Goal: Transaction & Acquisition: Purchase product/service

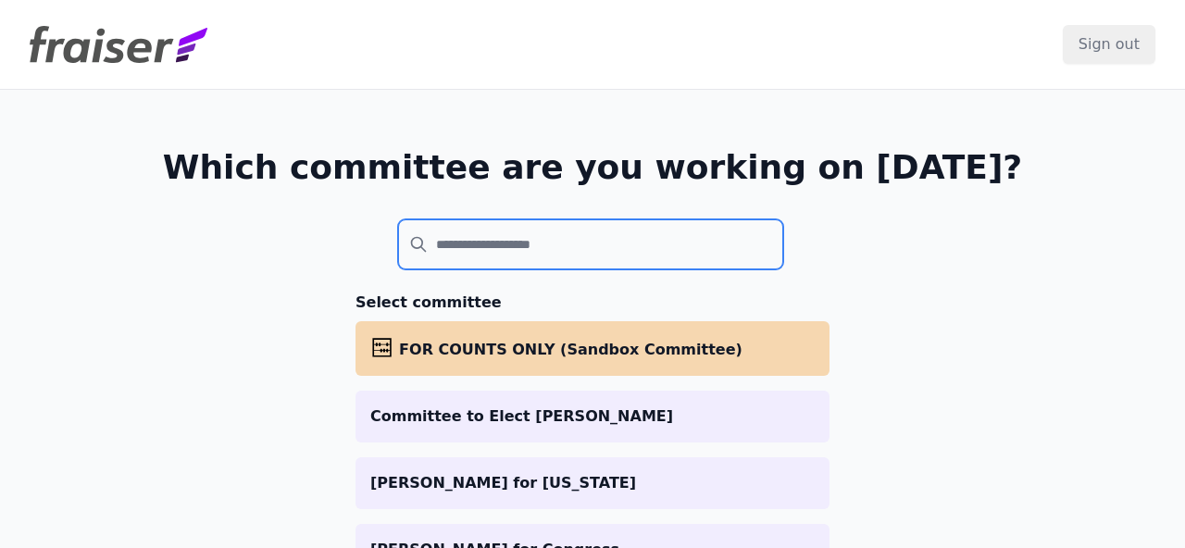
click at [585, 262] on input "search" at bounding box center [590, 244] width 385 height 50
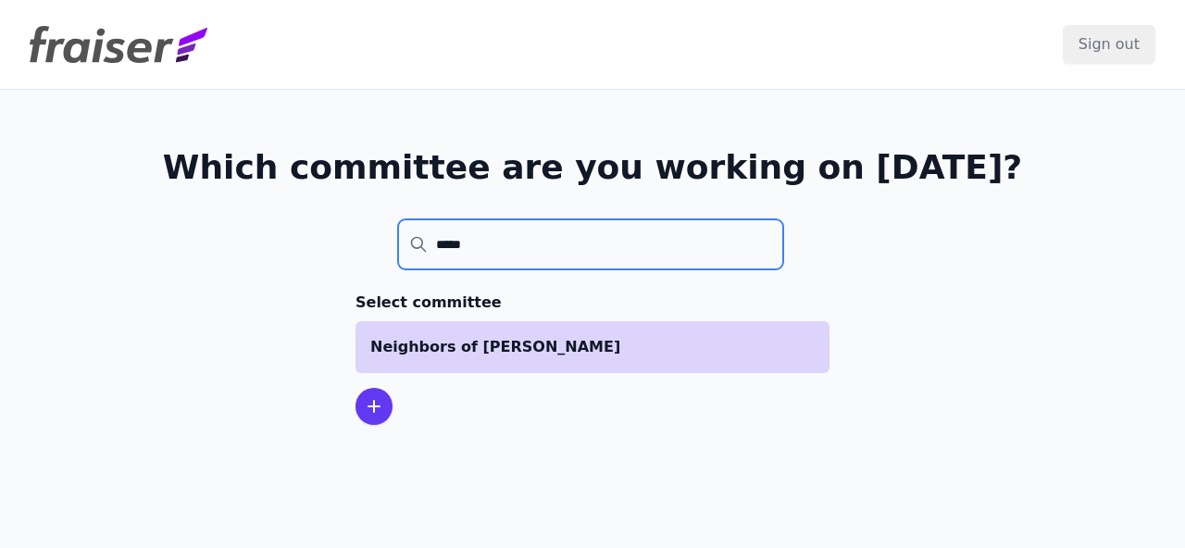
type input "*****"
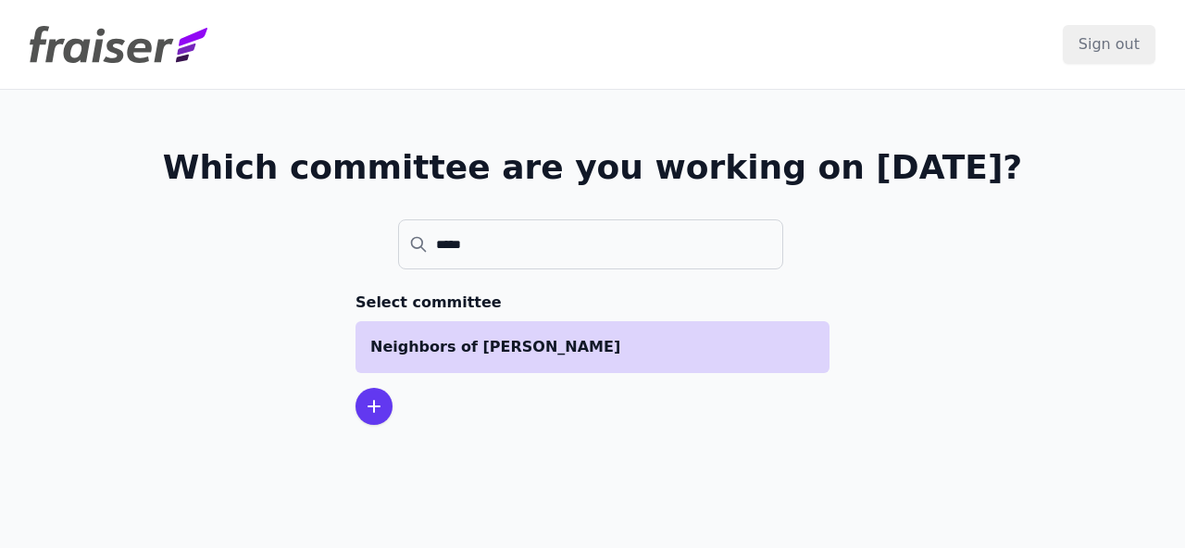
click at [492, 361] on li "Neighbors of [PERSON_NAME]" at bounding box center [592, 347] width 474 height 52
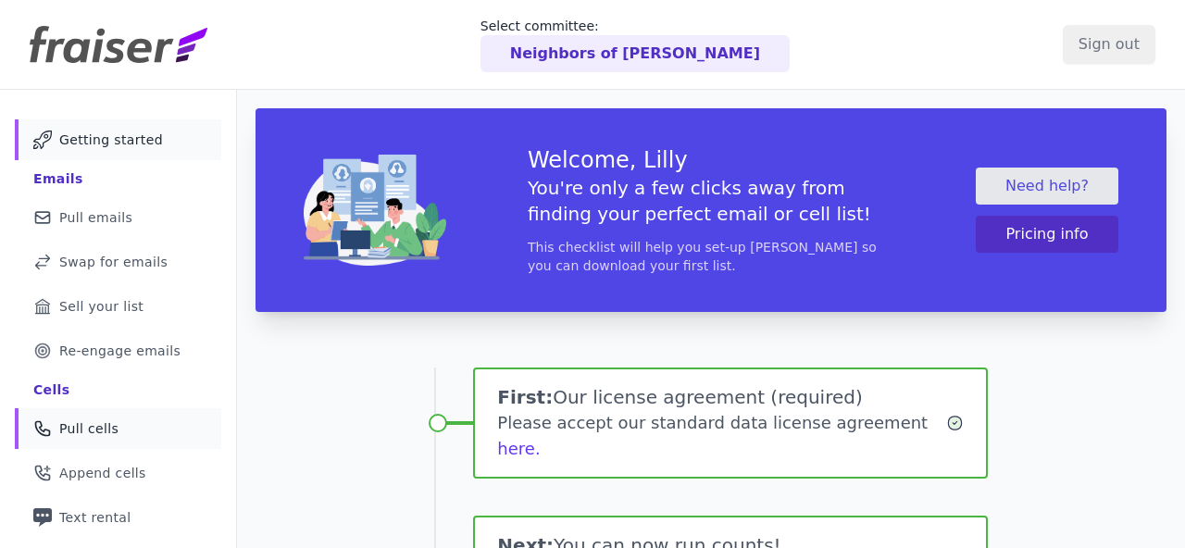
click at [0, 0] on div at bounding box center [0, 0] width 0 height 0
click at [126, 435] on link "Phone Icon Outline of a phone Pull cells" at bounding box center [118, 428] width 206 height 41
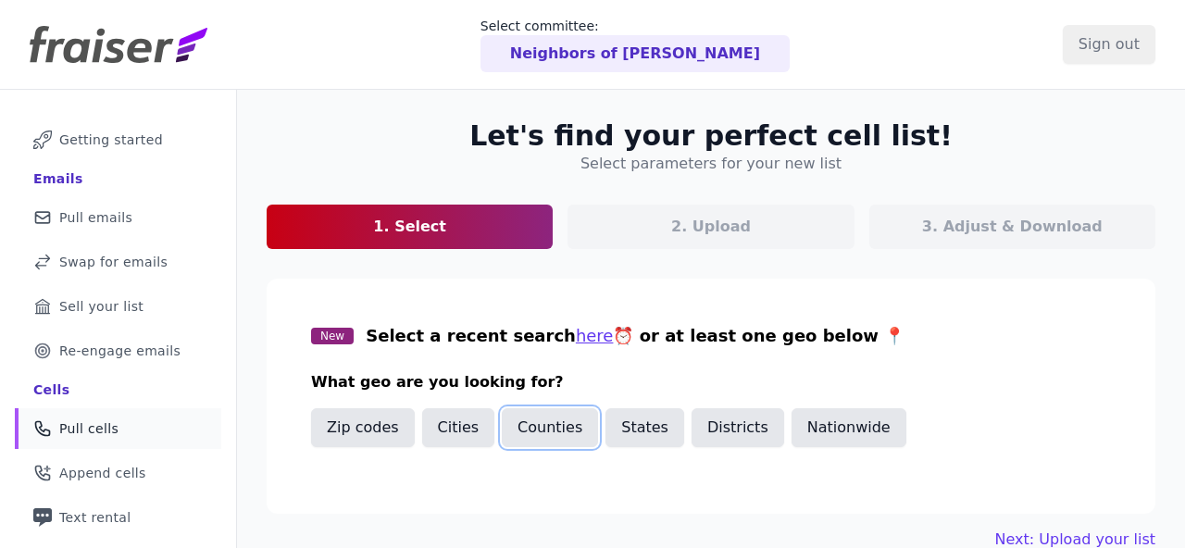
click at [524, 430] on button "Counties" at bounding box center [550, 427] width 96 height 39
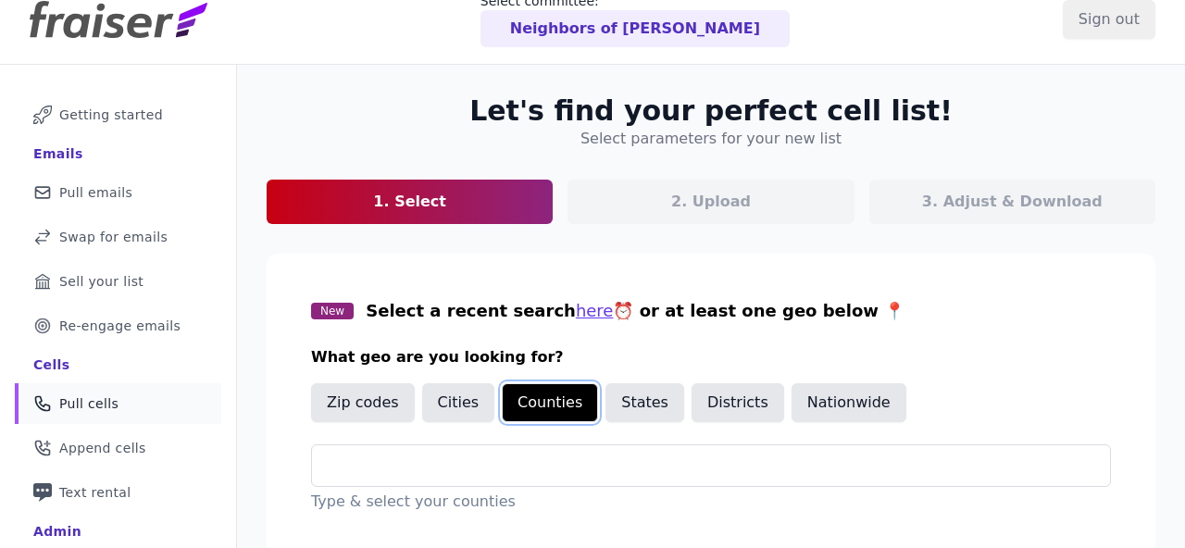
scroll to position [73, 0]
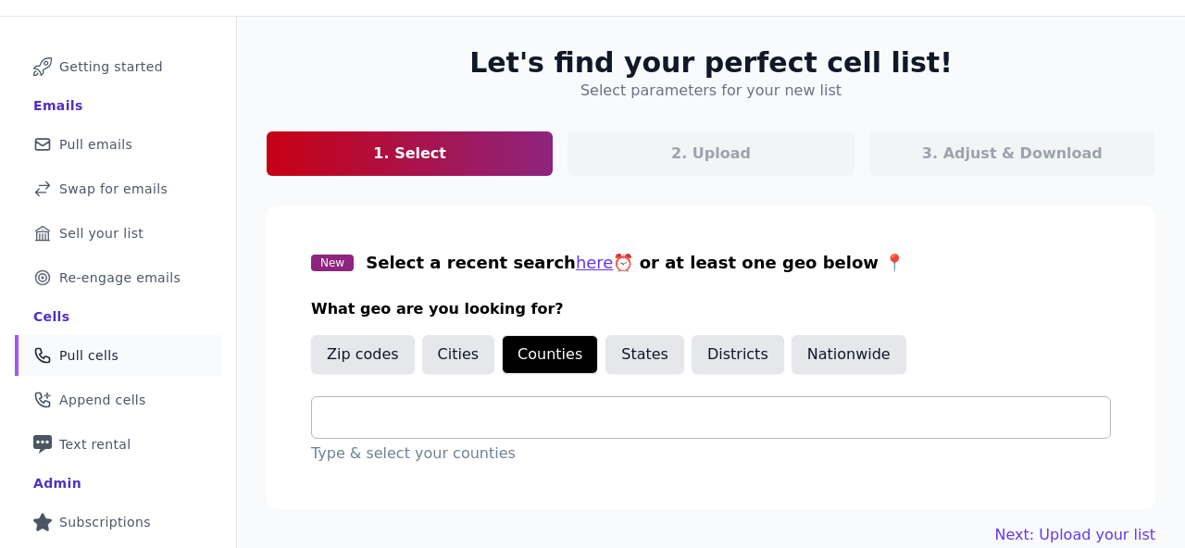
click at [504, 433] on div at bounding box center [718, 417] width 783 height 41
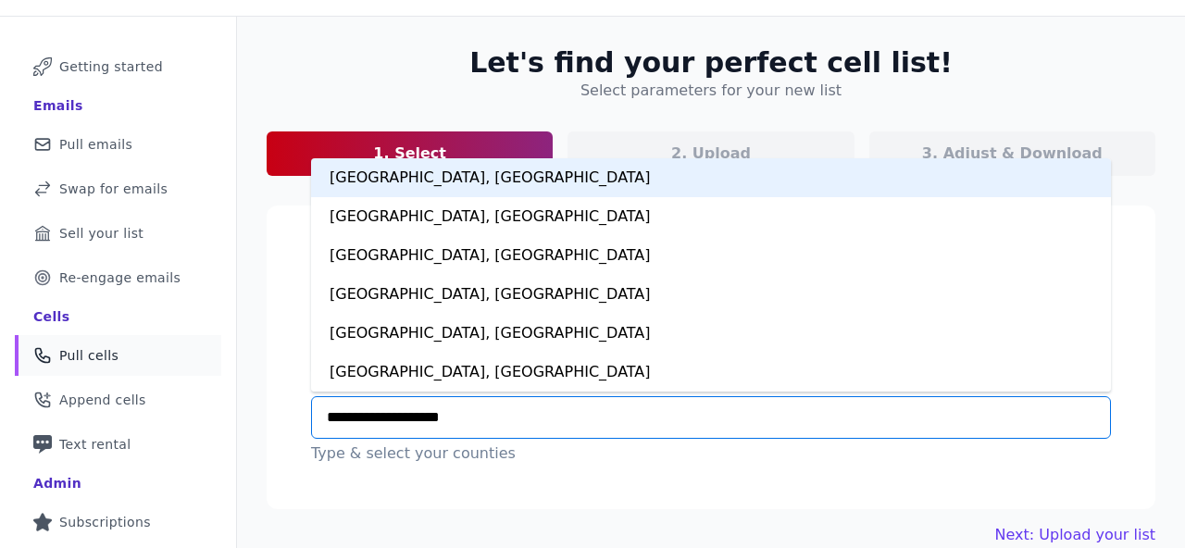
type input "**********"
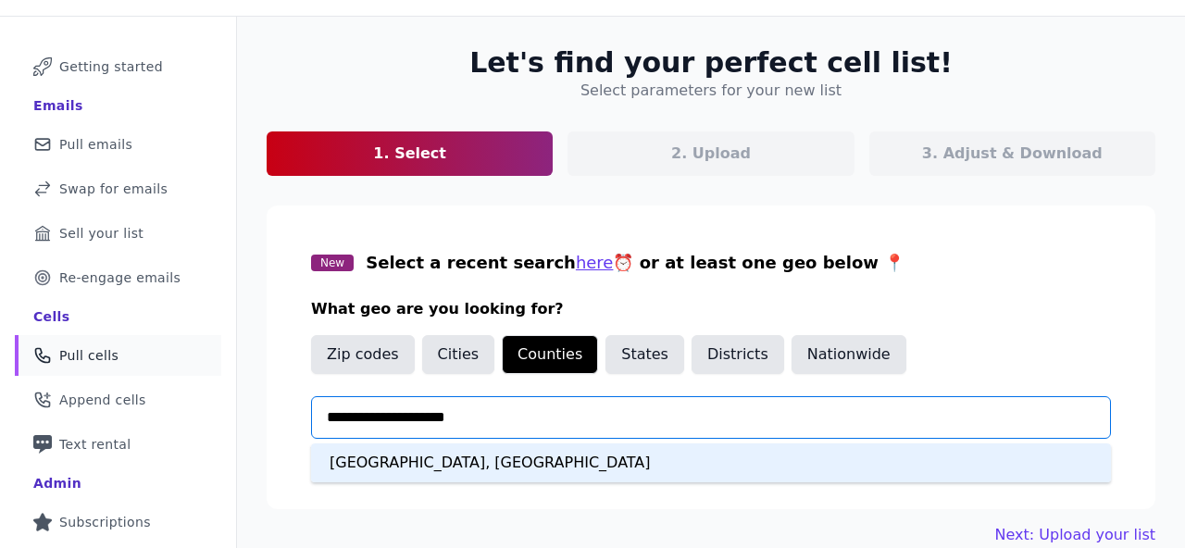
click at [478, 464] on div "[GEOGRAPHIC_DATA], [GEOGRAPHIC_DATA]" at bounding box center [711, 462] width 800 height 39
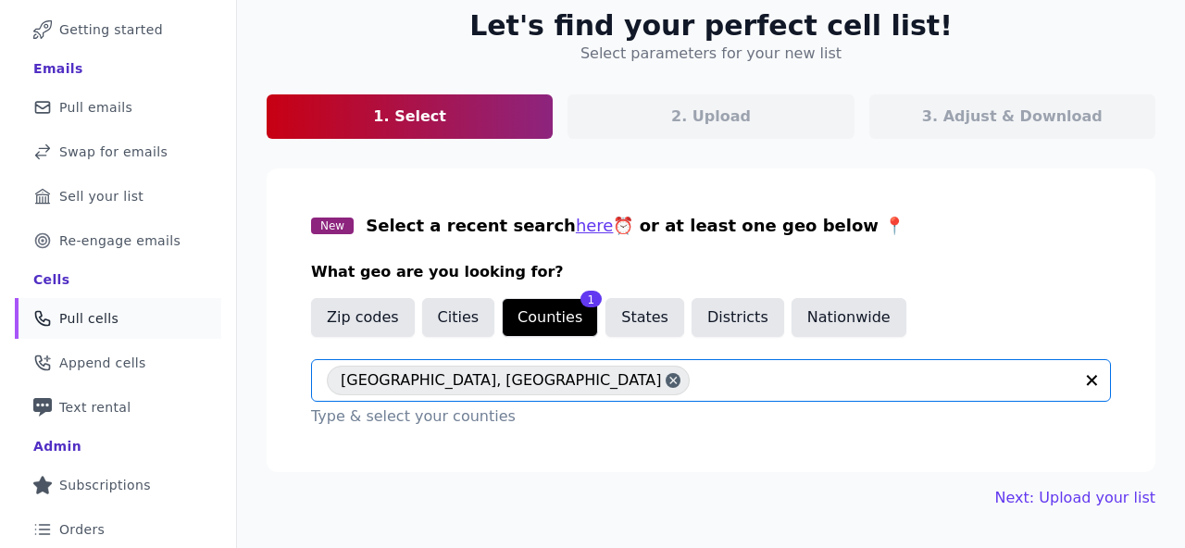
scroll to position [166, 0]
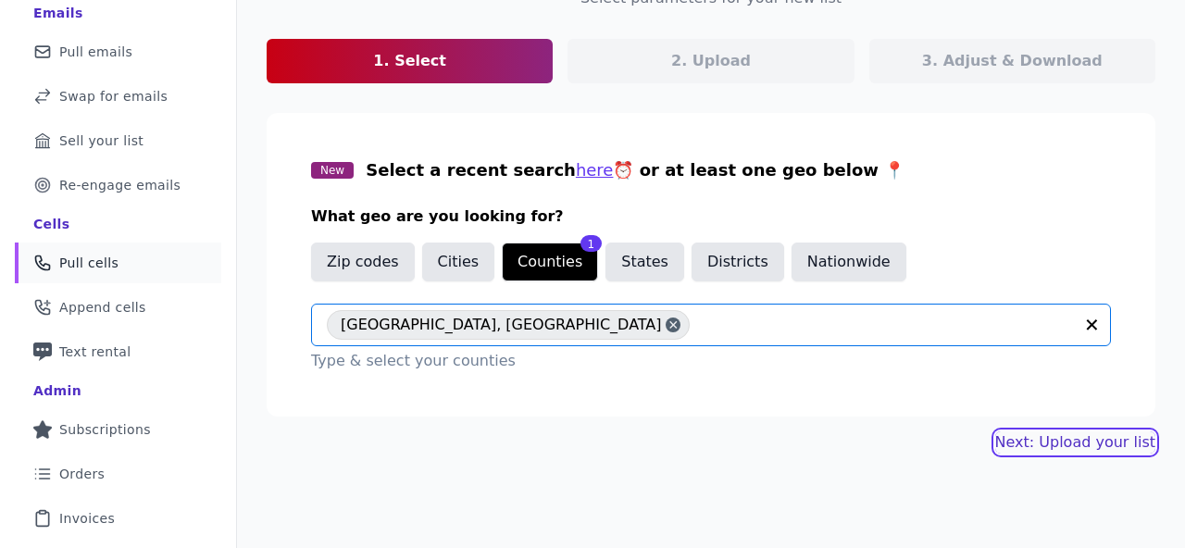
click at [1017, 441] on link "Next: Upload your list" at bounding box center [1075, 442] width 160 height 22
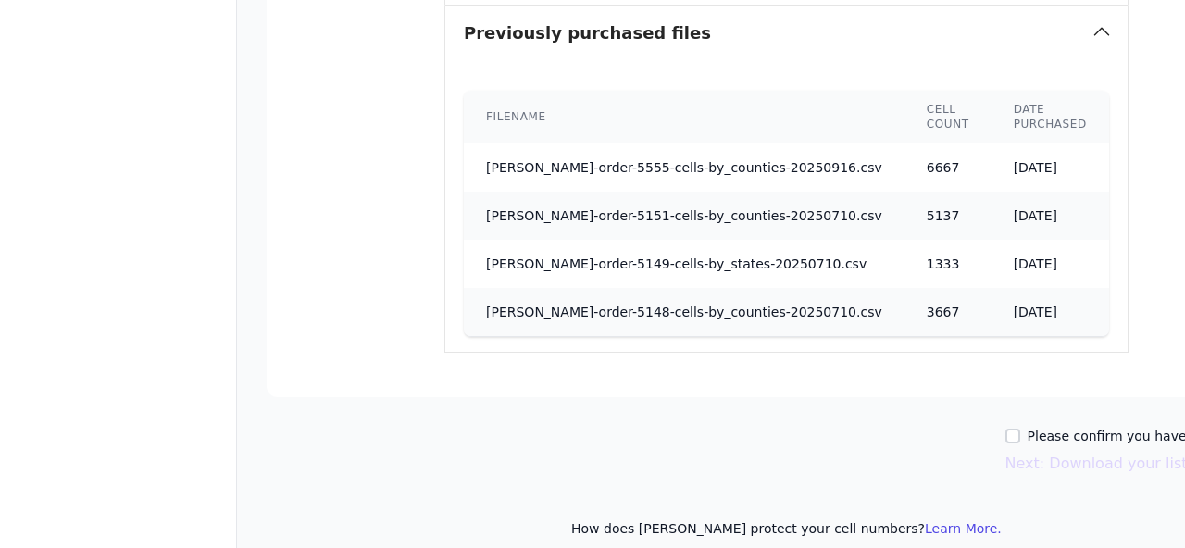
scroll to position [882, 0]
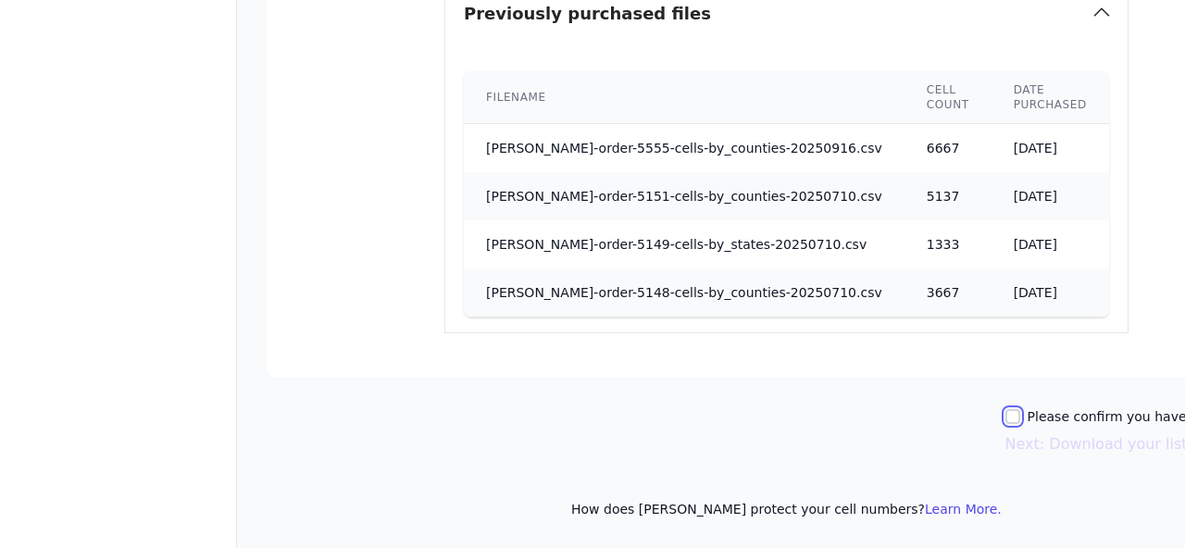
click at [1005, 422] on input "Please confirm you have no lists to upload." at bounding box center [1012, 416] width 15 height 15
checkbox input "true"
click at [1005, 440] on button "Next: Download your list" at bounding box center [1096, 444] width 182 height 22
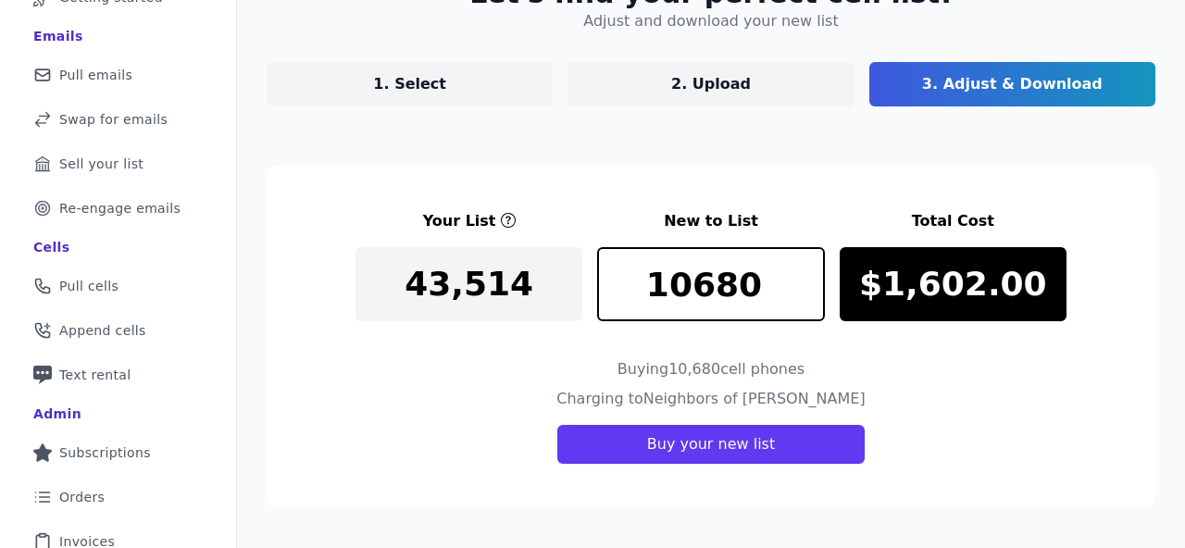
scroll to position [136, 0]
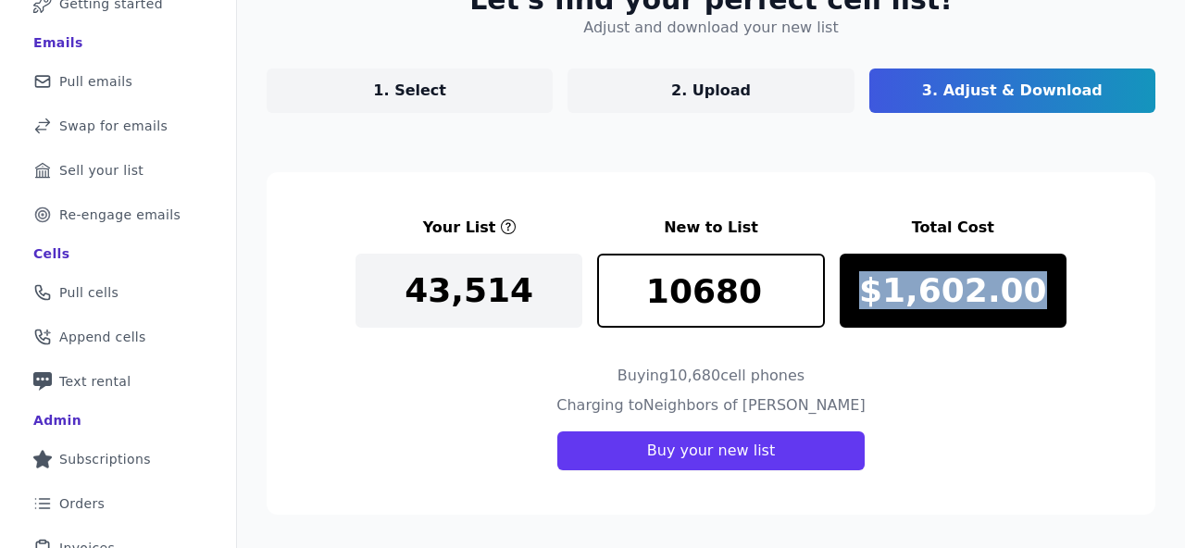
drag, startPoint x: 876, startPoint y: 295, endPoint x: 1028, endPoint y: 293, distance: 151.8
click at [1028, 293] on p "$1,602.00" at bounding box center [953, 290] width 188 height 37
copy p "$1,602.00"
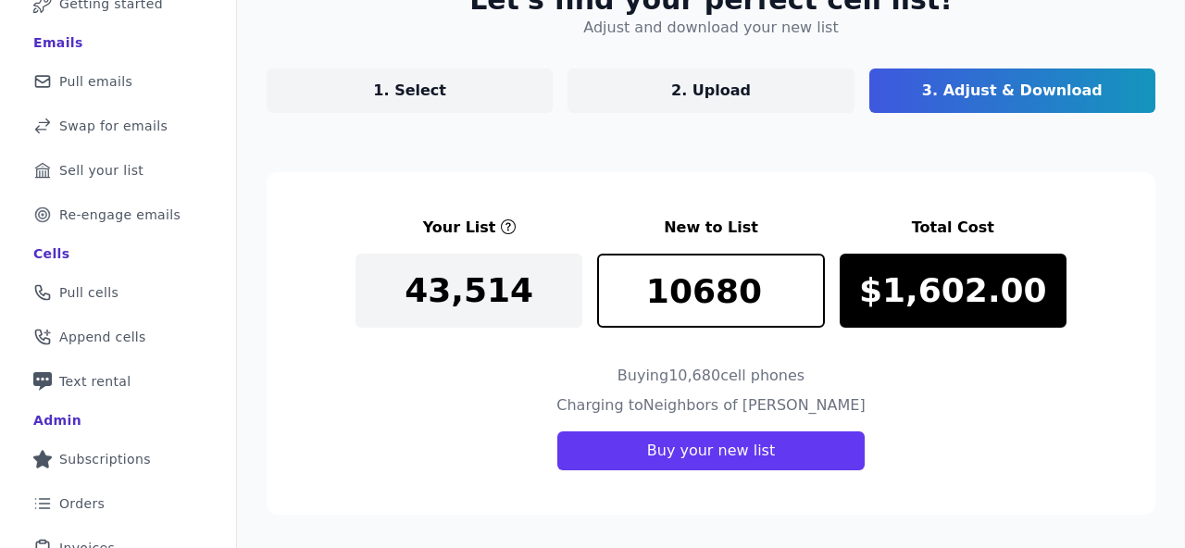
click at [848, 217] on h3 "Total Cost" at bounding box center [953, 228] width 227 height 22
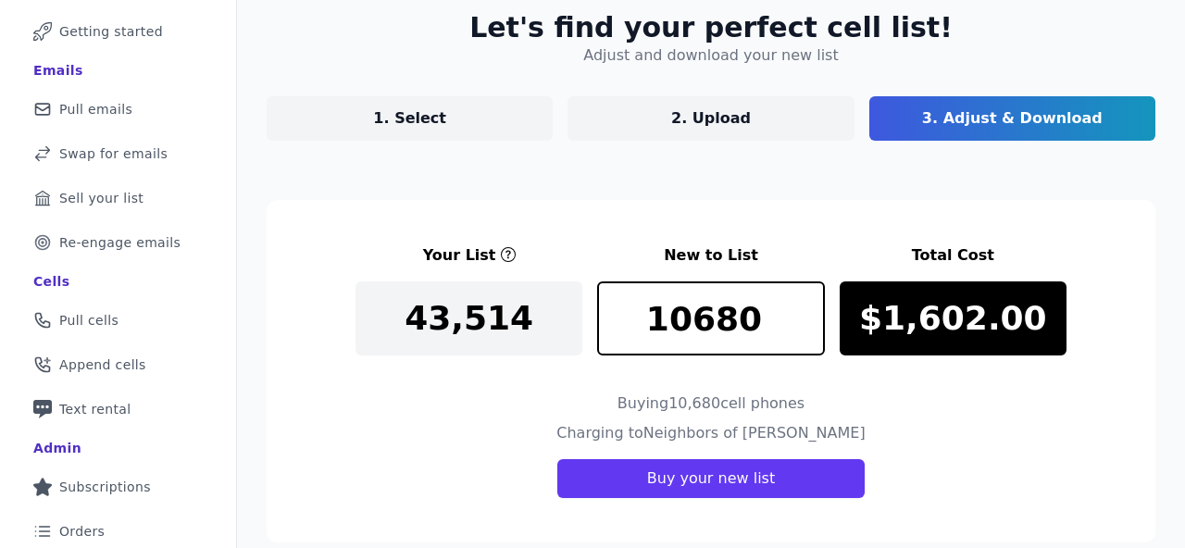
scroll to position [98, 0]
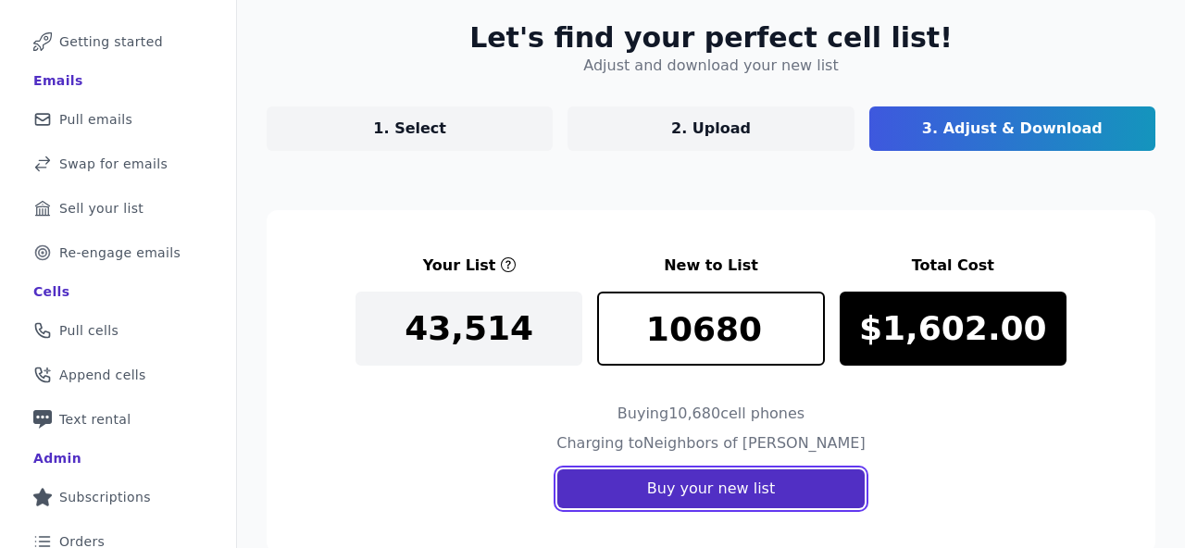
click at [682, 483] on button "Buy your new list" at bounding box center [710, 488] width 307 height 39
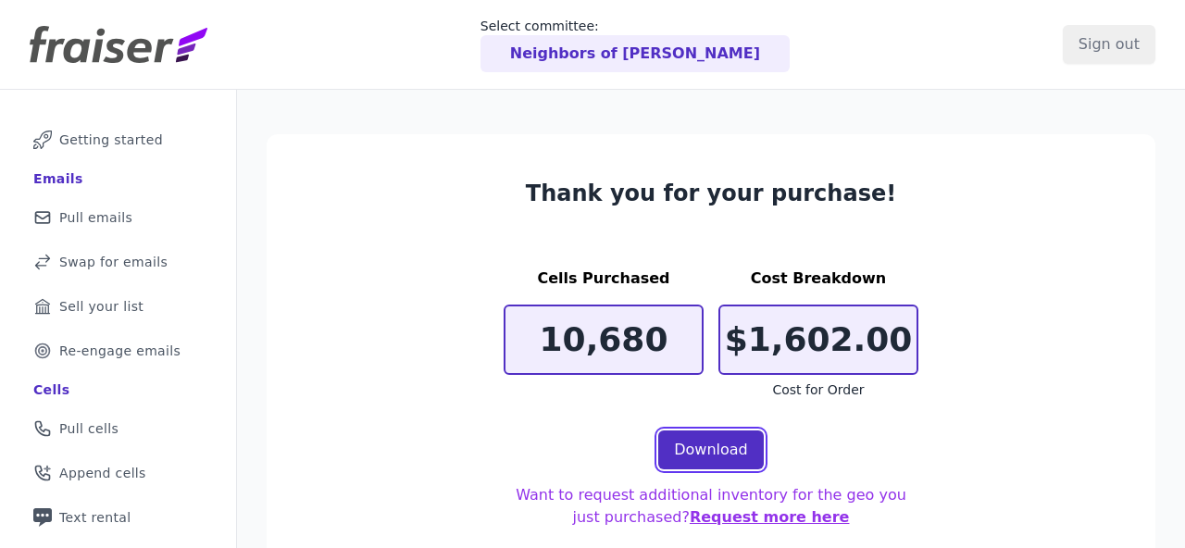
click at [681, 444] on link "Download" at bounding box center [711, 449] width 106 height 39
